Goal: Transaction & Acquisition: Download file/media

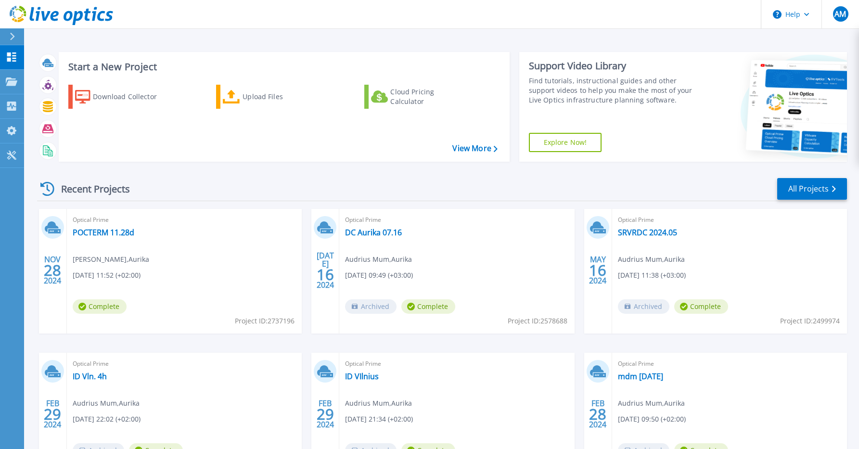
click at [731, 38] on div "Start a New Project Download Collector Upload Files Cloud Pricing Calculator Vi…" at bounding box center [441, 252] width 835 height 504
click at [136, 93] on div "Download Collector" at bounding box center [131, 96] width 77 height 19
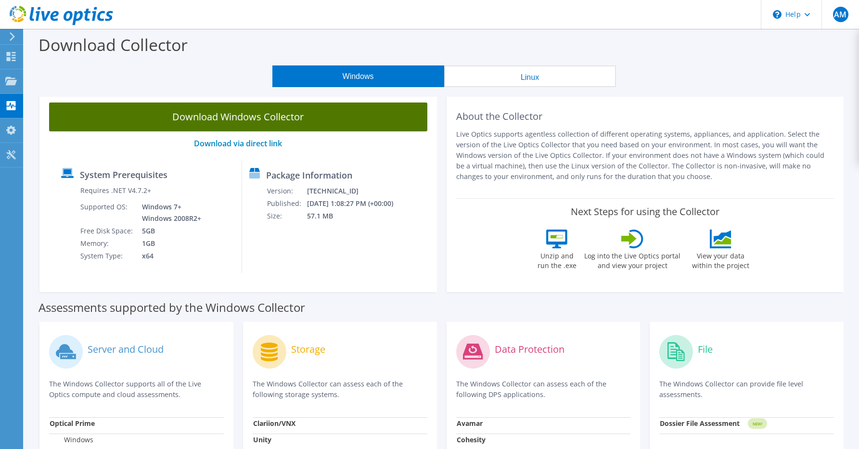
click at [290, 112] on link "Download Windows Collector" at bounding box center [238, 116] width 378 height 29
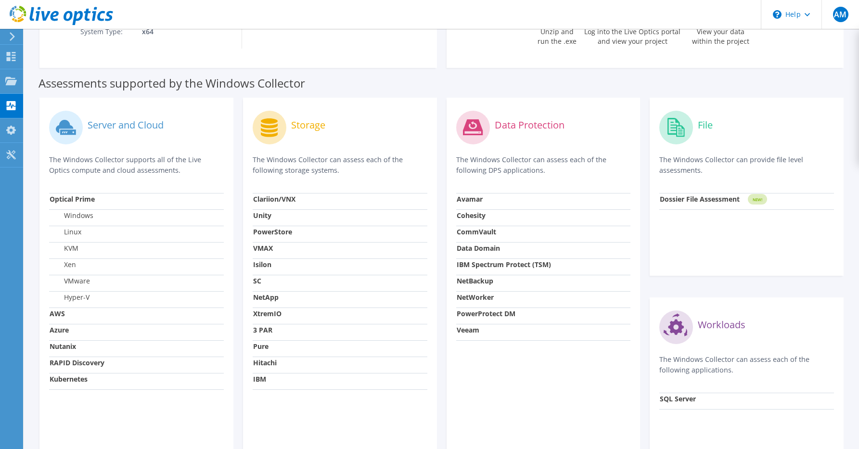
scroll to position [272, 0]
